Goal: Transaction & Acquisition: Book appointment/travel/reservation

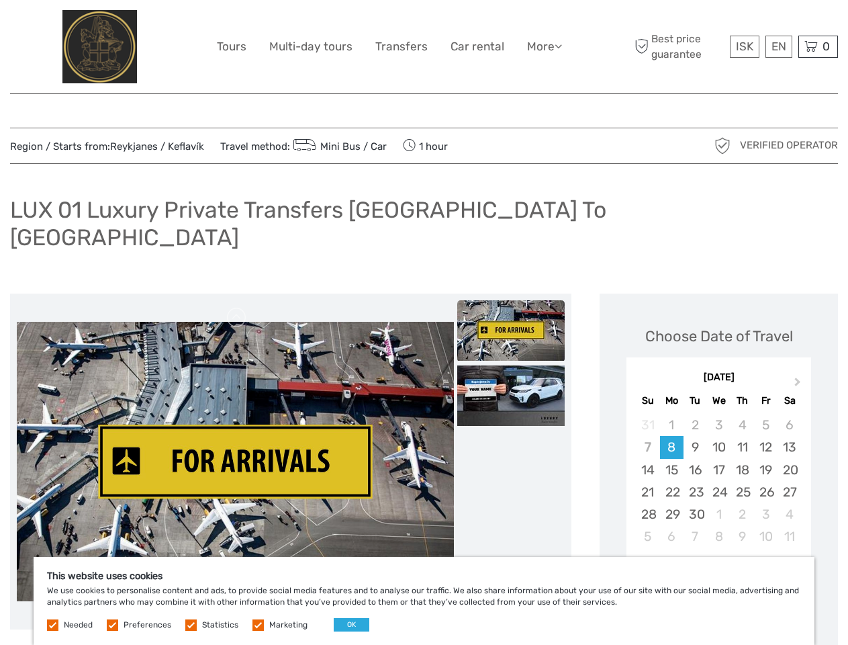
click at [543, 46] on link "More" at bounding box center [544, 46] width 35 height 19
click at [559, 46] on icon at bounding box center [558, 45] width 7 height 11
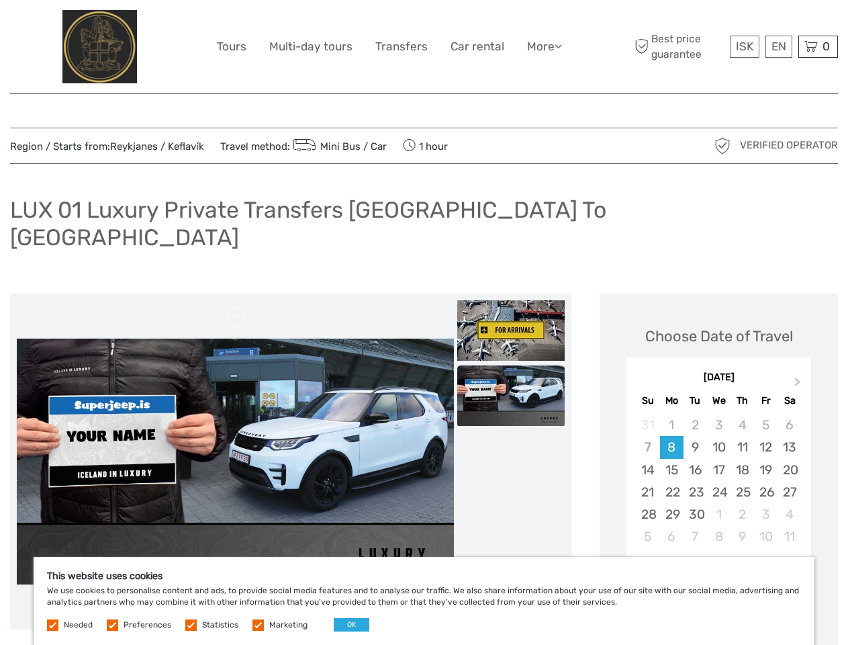
click at [744, 46] on span "ISK" at bounding box center [744, 46] width 17 height 13
click at [778, 46] on div "EN English Español Deutsch" at bounding box center [779, 47] width 27 height 22
click at [818, 46] on div "0 Items Total 0 ISK Checkout The shopping cart is empty." at bounding box center [818, 47] width 40 height 22
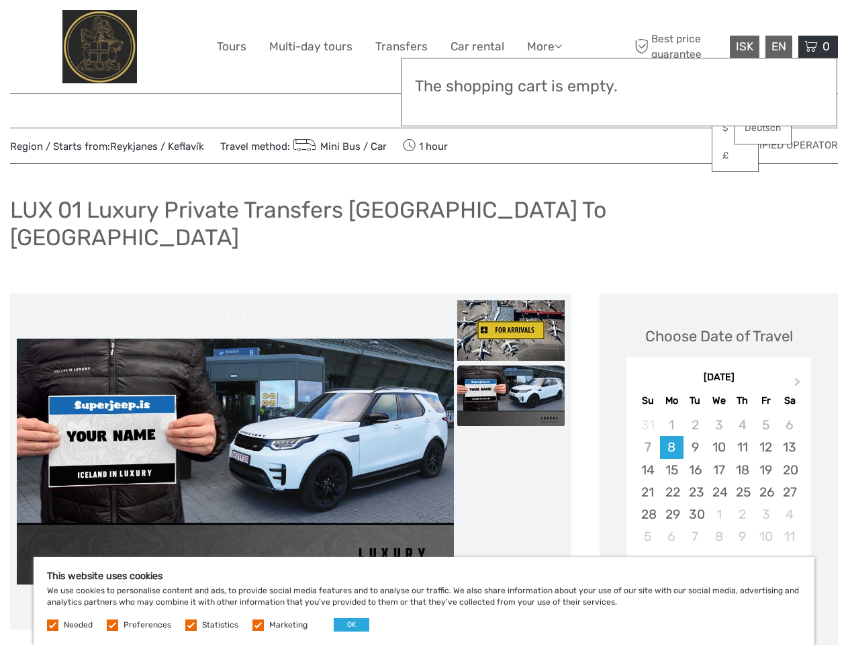
click at [235, 434] on img at bounding box center [235, 461] width 437 height 246
click at [237, 307] on link at bounding box center [236, 317] width 21 height 21
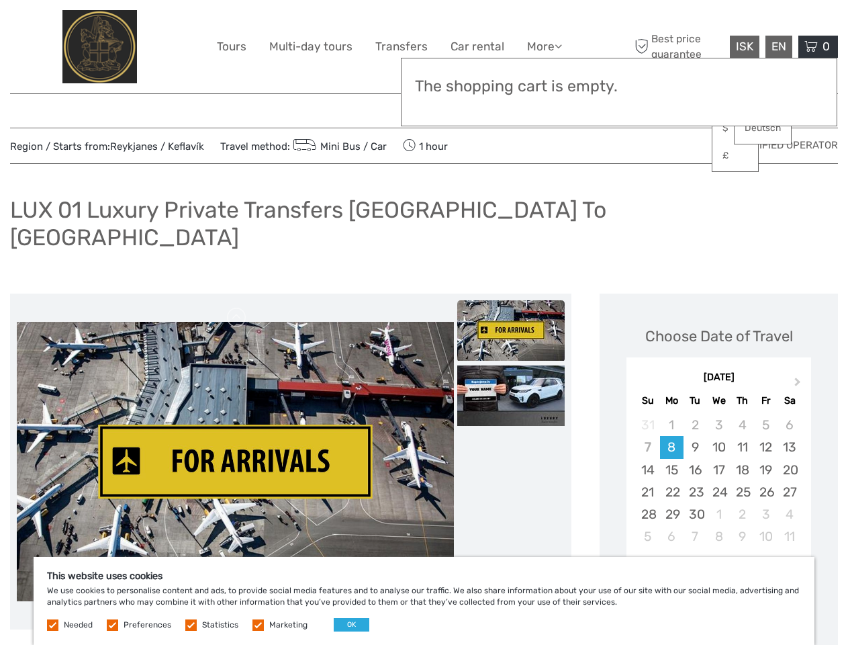
click at [511, 304] on img at bounding box center [510, 330] width 107 height 60
click at [511, 369] on img at bounding box center [510, 395] width 107 height 60
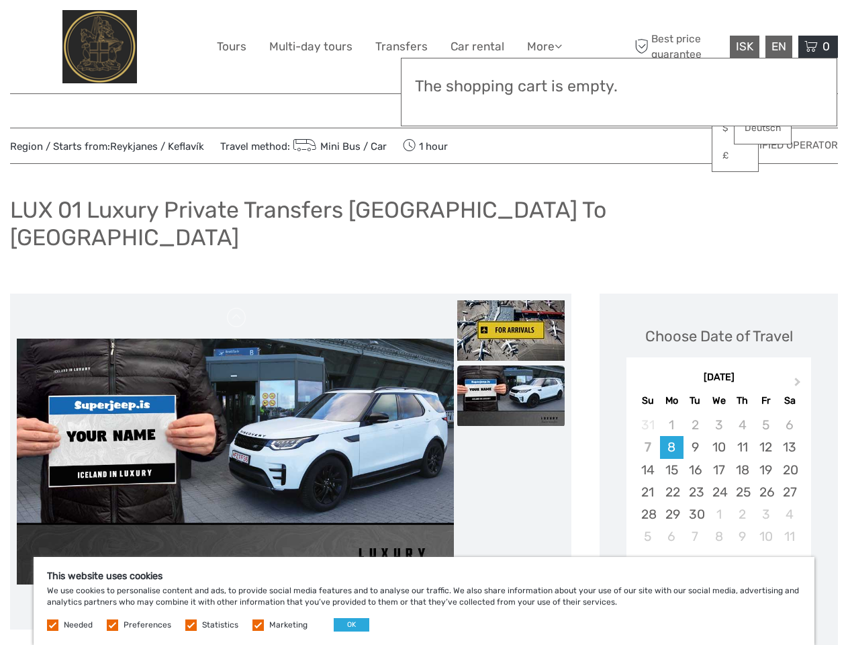
click at [799, 374] on button "Next Month" at bounding box center [798, 384] width 21 height 21
